Goal: Information Seeking & Learning: Learn about a topic

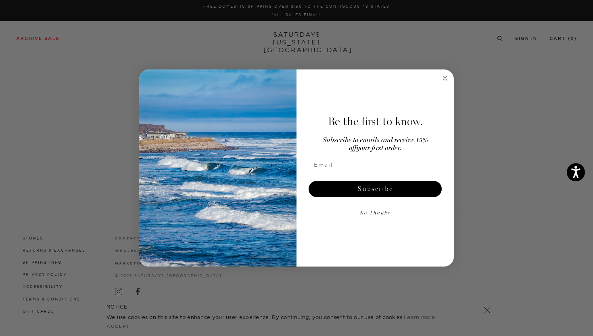
click at [449, 77] on circle "Close dialog" at bounding box center [445, 78] width 9 height 9
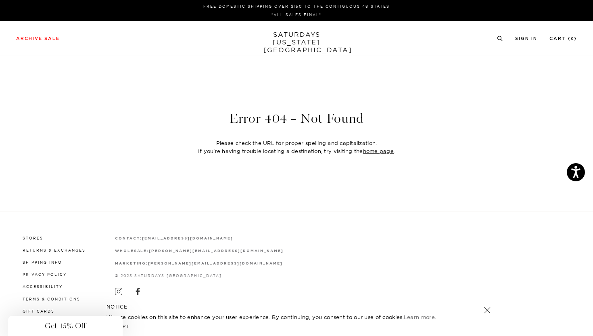
click at [291, 33] on link "SATURDAYS [US_STATE][GEOGRAPHIC_DATA]" at bounding box center [297, 42] width 67 height 23
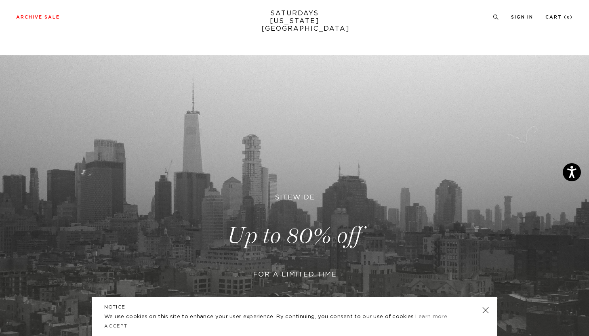
scroll to position [204, 0]
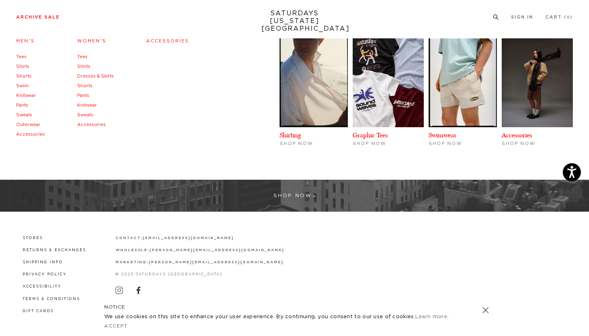
click at [26, 115] on link "Sweats" at bounding box center [24, 115] width 16 height 4
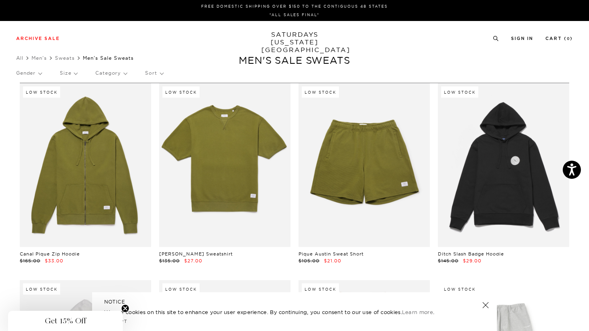
click at [286, 39] on link "SATURDAYS NEW YORK CITY" at bounding box center [294, 42] width 67 height 23
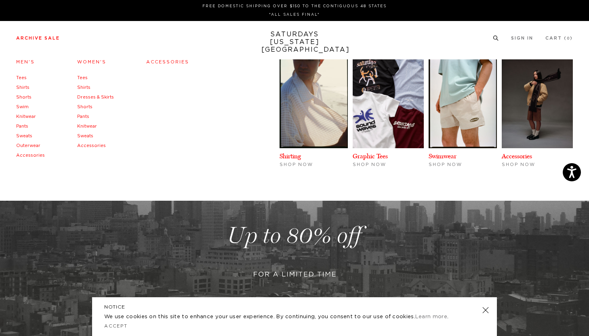
click at [26, 98] on link "Shorts" at bounding box center [23, 97] width 15 height 4
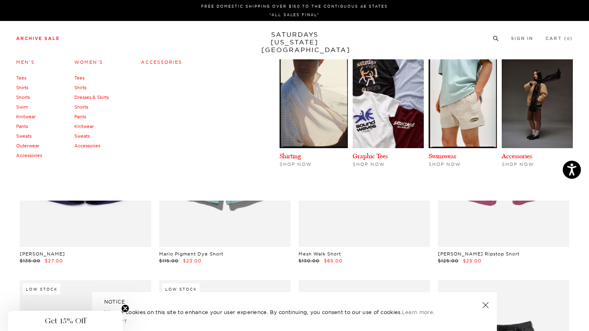
click at [30, 137] on link "Sweats" at bounding box center [23, 136] width 15 height 6
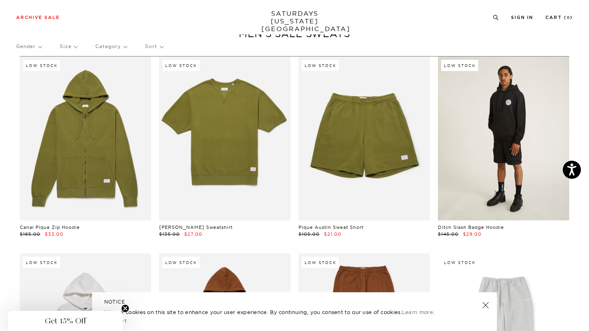
scroll to position [27, 0]
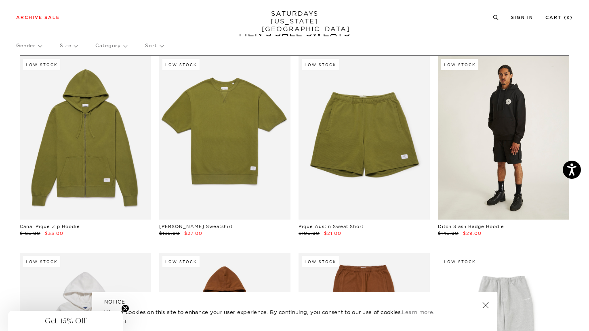
click at [493, 168] on link at bounding box center [503, 138] width 131 height 164
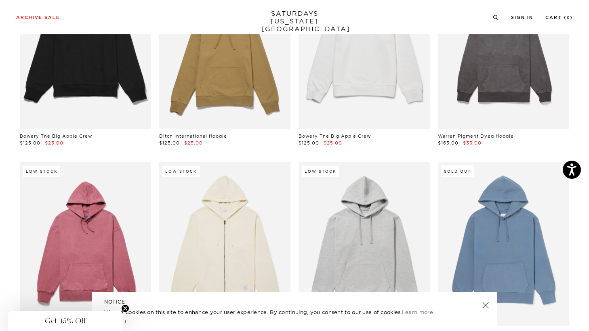
scroll to position [776, 0]
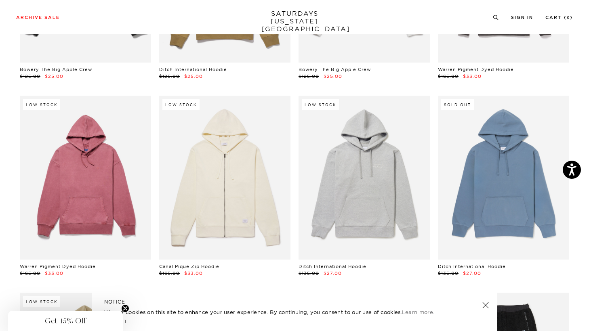
click at [289, 13] on link "SATURDAYS NEW YORK CITY" at bounding box center [294, 21] width 67 height 23
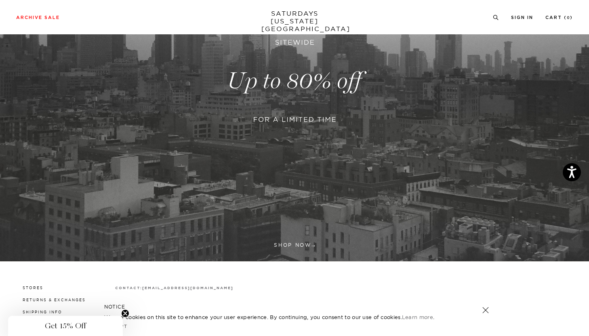
scroll to position [205, 0]
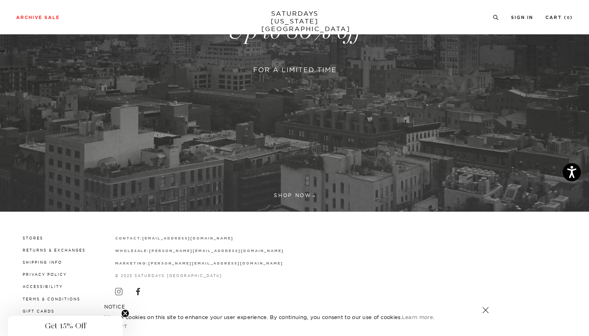
click at [289, 197] on link at bounding box center [294, 31] width 589 height 361
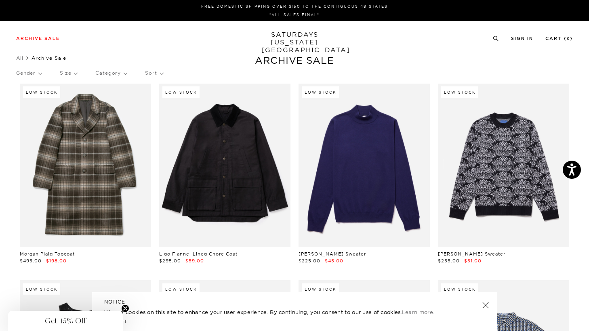
click at [75, 75] on p "Size" at bounding box center [68, 73] width 17 height 19
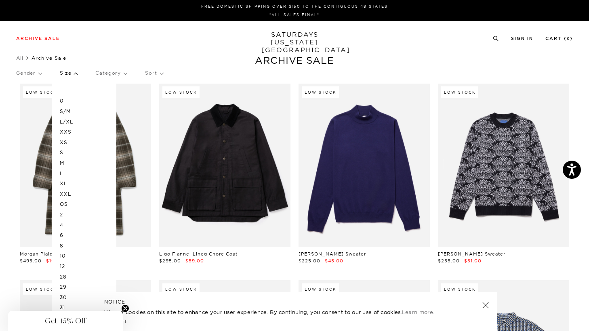
click at [62, 164] on p "M" at bounding box center [84, 163] width 48 height 10
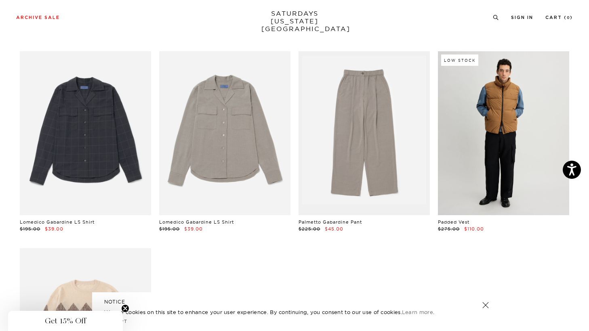
scroll to position [2390, 0]
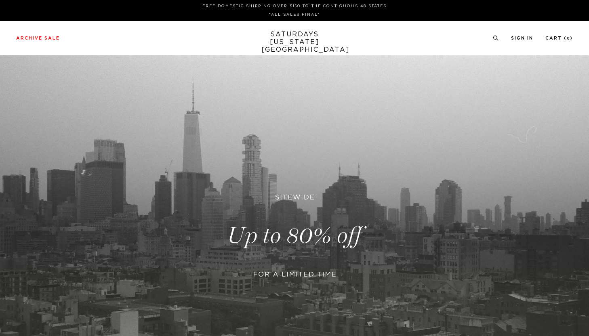
scroll to position [204, 0]
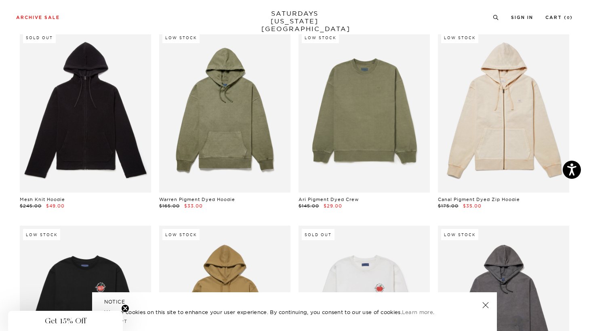
scroll to position [457, 0]
